Goal: Find specific fact: Find specific fact

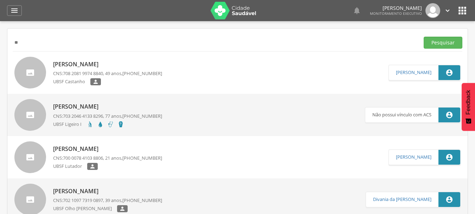
type input "*"
click at [424, 37] on button "Pesquisar" at bounding box center [443, 43] width 39 height 12
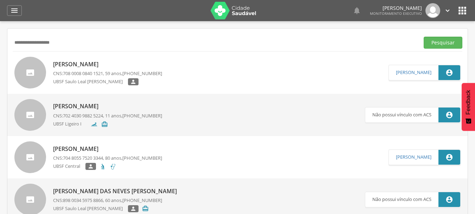
click at [106, 65] on p "[PERSON_NAME]" at bounding box center [107, 64] width 109 height 8
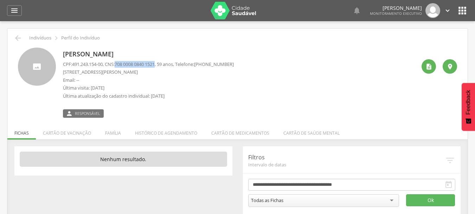
drag, startPoint x: 120, startPoint y: 63, endPoint x: 163, endPoint y: 65, distance: 42.6
click at [163, 65] on p "CPF: 491.243.154-00 , CNS: [PHONE_NUMBER] , 59 anos, Telefone: [PHONE_NUMBER]" at bounding box center [148, 64] width 171 height 7
copy span "708 0008 0840 1521"
click at [14, 37] on icon "" at bounding box center [18, 38] width 8 height 8
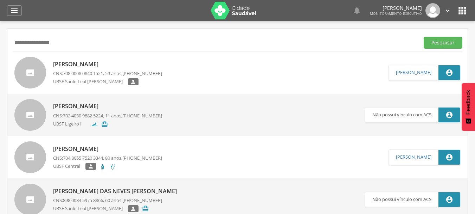
drag, startPoint x: 75, startPoint y: 41, endPoint x: 0, endPoint y: 42, distance: 75.3
click at [0, 42] on div " Supervisão  Distritos  Ubs Coordenador: - Queimadas / PB Intervalo de Tempo…" at bounding box center [237, 128] width 475 height 214
paste input "text"
click at [424, 37] on button "Pesquisar" at bounding box center [443, 43] width 39 height 12
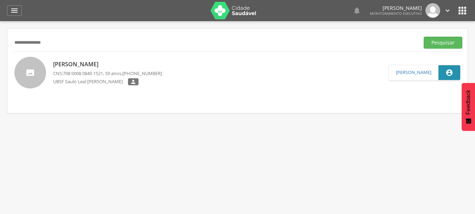
drag, startPoint x: 63, startPoint y: 42, endPoint x: 6, endPoint y: 47, distance: 56.9
click at [6, 47] on div " Supervisão  Distritos  Ubs Coordenador: - Queimadas / PB Intervalo de Tempo…" at bounding box center [237, 128] width 475 height 214
type input "**********"
click at [97, 60] on p "[PERSON_NAME]" at bounding box center [107, 64] width 109 height 8
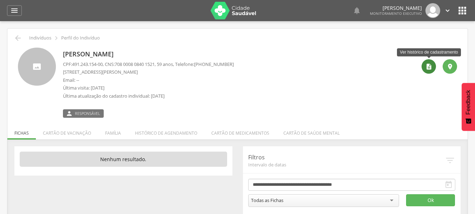
click at [428, 70] on div "" at bounding box center [429, 66] width 14 height 14
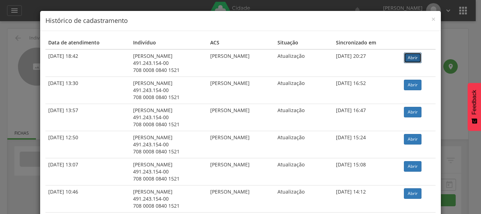
click at [413, 55] on link "Abrir" at bounding box center [413, 57] width 18 height 11
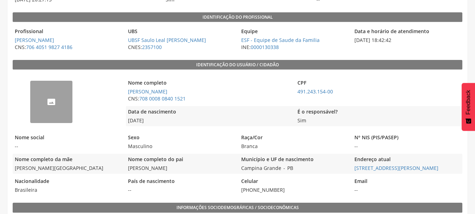
scroll to position [115, 0]
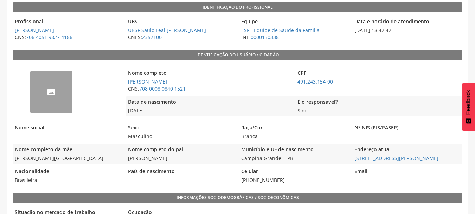
drag, startPoint x: 159, startPoint y: 108, endPoint x: 125, endPoint y: 114, distance: 35.2
click at [125, 114] on div "-- Nome completo Umberto Lira Soares CNS: 708 0008 0840 1521 CPF 491.243.154-00…" at bounding box center [238, 91] width 450 height 57
copy div "Data de nascimento 21/01/1966"
click at [159, 115] on div "Data de nascimento 21/01/1966" at bounding box center [209, 106] width 166 height 20
drag, startPoint x: 155, startPoint y: 112, endPoint x: 122, endPoint y: 115, distance: 32.9
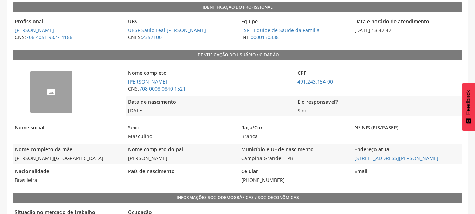
click at [122, 115] on div "-- Nome completo Umberto Lira Soares CNS: 708 0008 0840 1521 CPF 491.243.154-00…" at bounding box center [238, 91] width 450 height 57
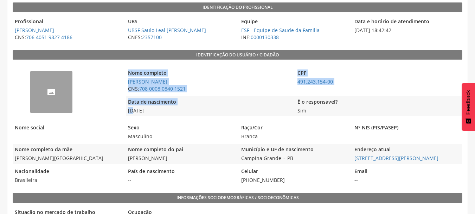
drag, startPoint x: 123, startPoint y: 113, endPoint x: 133, endPoint y: 111, distance: 10.0
click at [133, 111] on div "-- Nome completo Umberto Lira Soares CNS: 708 0008 0840 1521 CPF 491.243.154-00…" at bounding box center [238, 91] width 450 height 57
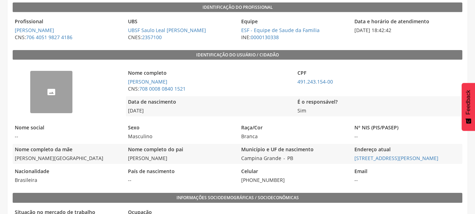
click at [142, 121] on div "-- Nome completo Umberto Lira Soares CNS: 708 0008 0840 1521 CPF 491.243.154-00…" at bounding box center [238, 124] width 450 height 122
drag, startPoint x: 153, startPoint y: 111, endPoint x: 126, endPoint y: 113, distance: 26.8
click at [126, 113] on span "21/01/1966" at bounding box center [209, 110] width 166 height 7
copy span "21/01/1966"
